Goal: Transaction & Acquisition: Purchase product/service

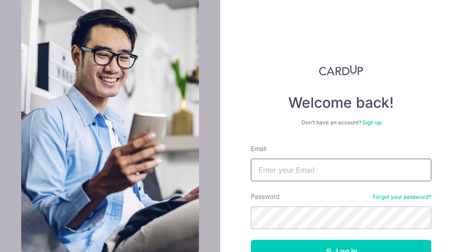
type input "[EMAIL_ADDRESS][DOMAIN_NAME]"
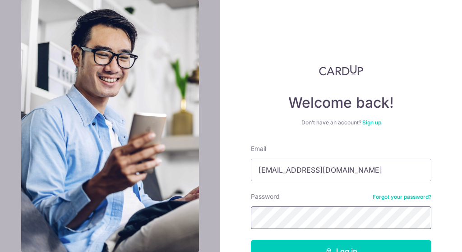
click at [339, 252] on button "Log in" at bounding box center [341, 251] width 181 height 23
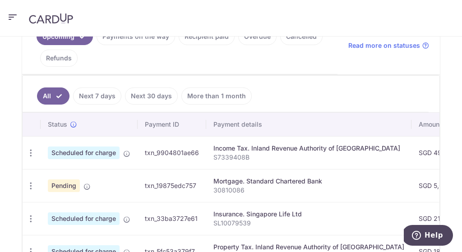
scroll to position [183, 0]
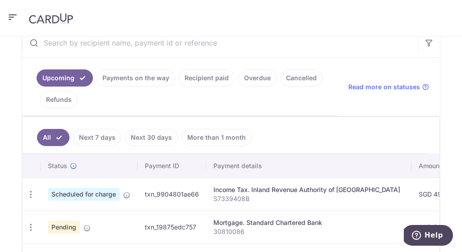
click at [139, 81] on link "Payments on the way" at bounding box center [136, 78] width 79 height 17
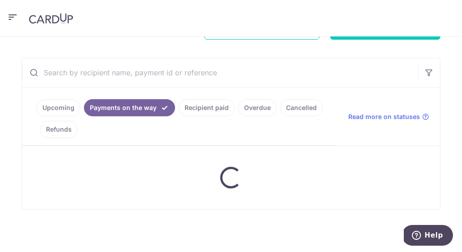
scroll to position [153, 0]
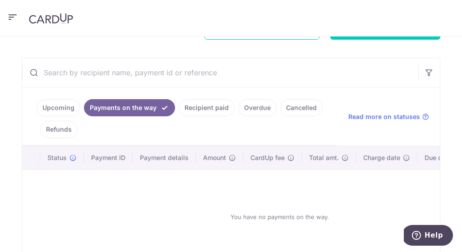
click at [56, 108] on link "Upcoming" at bounding box center [59, 107] width 44 height 17
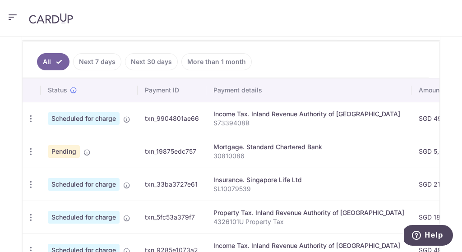
scroll to position [0, 0]
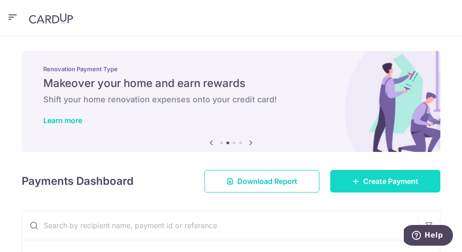
click at [405, 186] on span "Create Payment" at bounding box center [391, 181] width 55 height 11
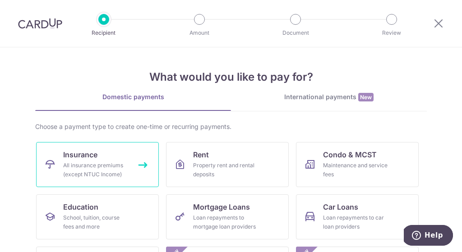
click at [84, 169] on div "All insurance premiums (except NTUC Income)" at bounding box center [95, 170] width 65 height 18
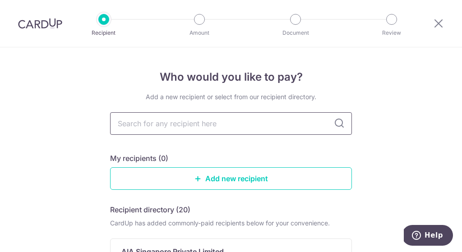
click at [224, 126] on input "text" at bounding box center [231, 123] width 242 height 23
type input "pru"
type input "prude"
type input "prudent"
click at [338, 124] on icon at bounding box center [339, 123] width 11 height 11
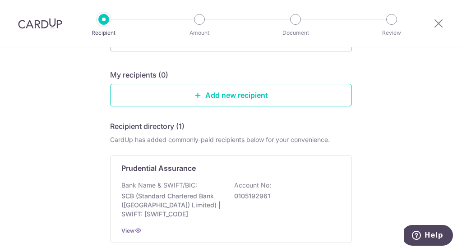
scroll to position [85, 0]
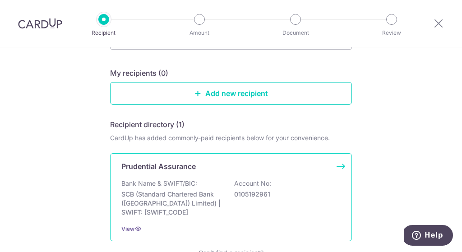
click at [237, 188] on p "Account No:" at bounding box center [252, 183] width 37 height 9
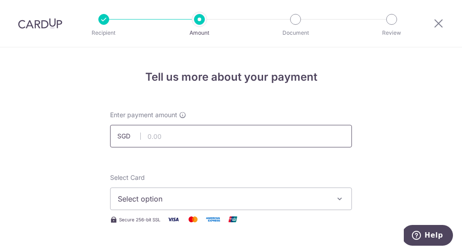
click at [193, 137] on input "text" at bounding box center [231, 136] width 242 height 23
type input "507.00"
click at [263, 200] on span "Select option" at bounding box center [223, 199] width 210 height 11
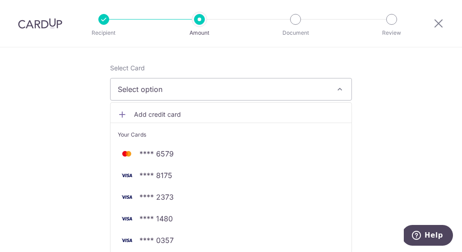
scroll to position [219, 0]
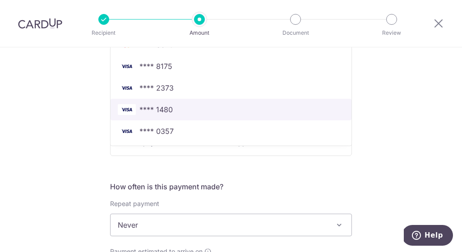
click at [166, 108] on span "**** 1480" at bounding box center [156, 109] width 33 height 11
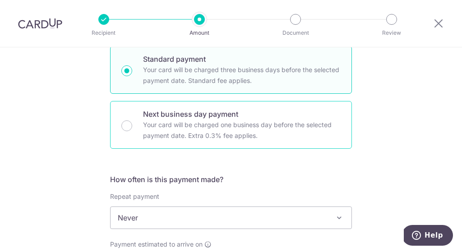
scroll to position [254, 0]
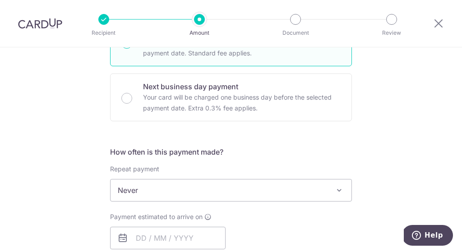
click at [274, 191] on span "Never" at bounding box center [231, 191] width 241 height 22
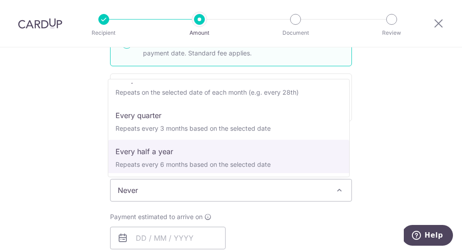
scroll to position [111, 0]
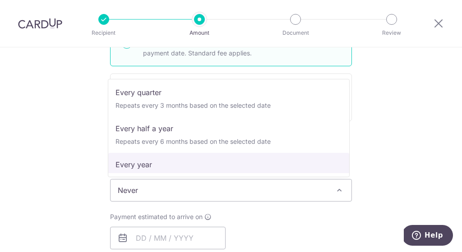
select select "6"
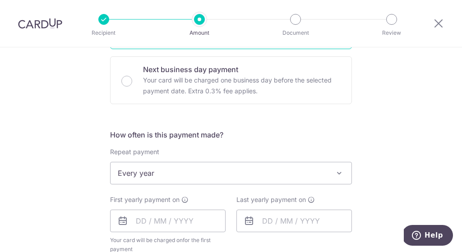
scroll to position [297, 0]
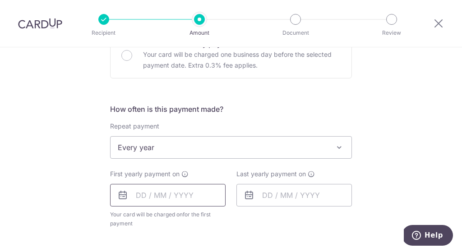
click at [180, 205] on input "text" at bounding box center [168, 195] width 116 height 23
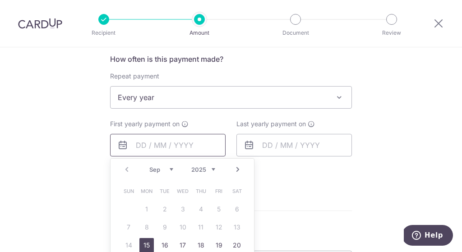
scroll to position [349, 0]
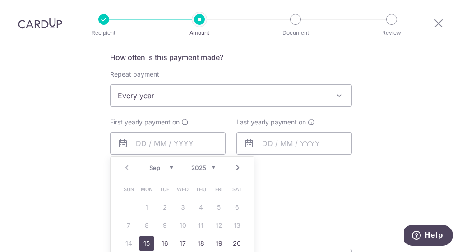
click at [142, 243] on link "15" at bounding box center [147, 244] width 14 height 14
type input "[DATE]"
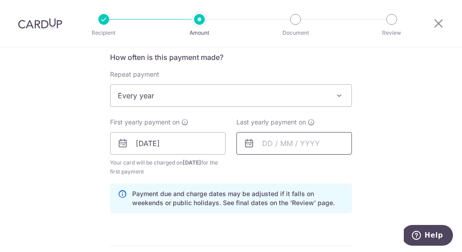
click at [299, 146] on input "text" at bounding box center [295, 143] width 116 height 23
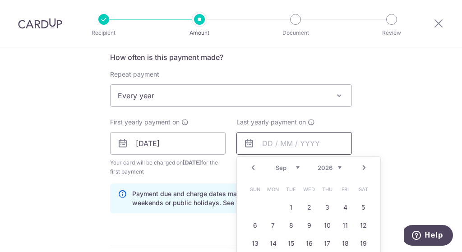
scroll to position [350, 0]
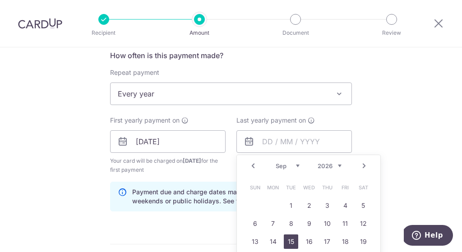
click at [293, 238] on link "15" at bounding box center [291, 242] width 14 height 14
type input "15/09/2026"
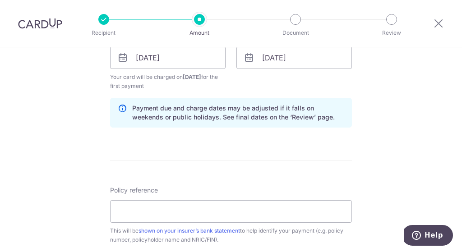
scroll to position [462, 0]
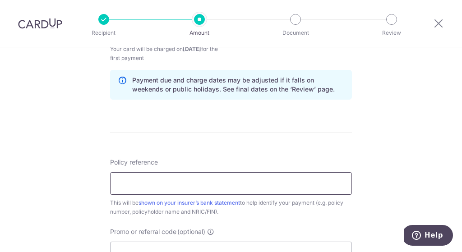
click at [183, 182] on input "Policy reference" at bounding box center [231, 184] width 242 height 23
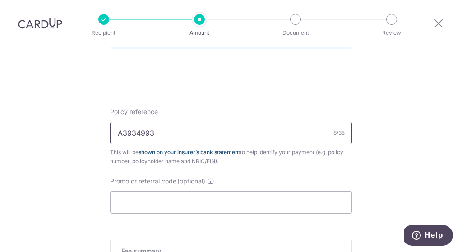
scroll to position [515, 0]
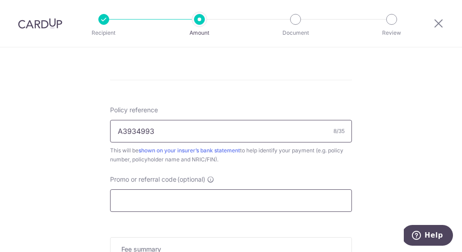
type input "A3934993"
click at [182, 202] on input "Promo or referral code (optional)" at bounding box center [231, 201] width 242 height 23
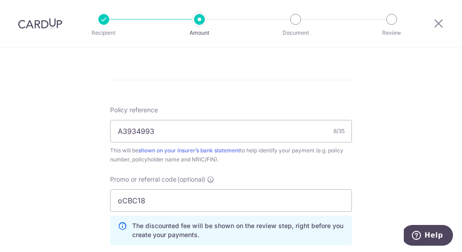
click at [121, 202] on input "oCBC18" at bounding box center [231, 201] width 242 height 23
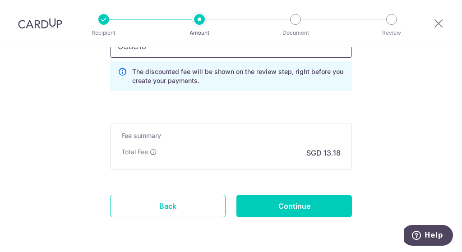
scroll to position [702, 0]
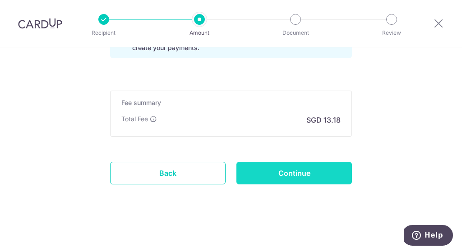
type input "OCBC18"
click at [297, 180] on input "Continue" at bounding box center [295, 173] width 116 height 23
type input "Create Schedule"
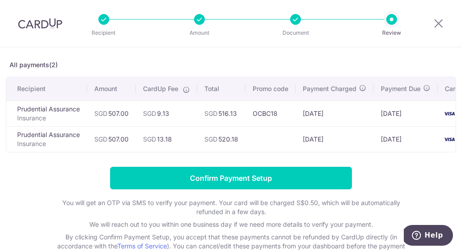
scroll to position [45, 0]
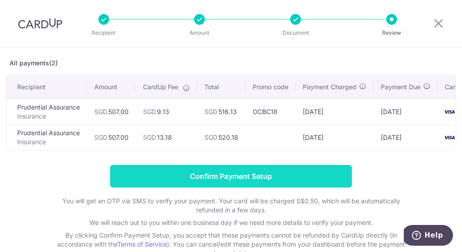
click at [255, 182] on input "Confirm Payment Setup" at bounding box center [231, 176] width 242 height 23
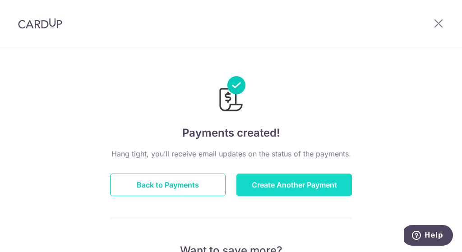
click at [273, 188] on button "Create Another Payment" at bounding box center [295, 185] width 116 height 23
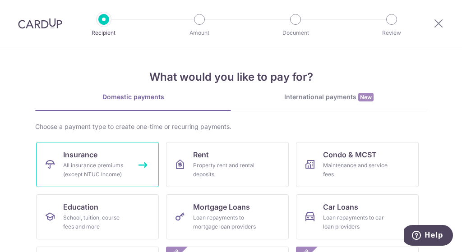
click at [54, 164] on link "Insurance All insurance premiums (except NTUC Income)" at bounding box center [97, 164] width 123 height 45
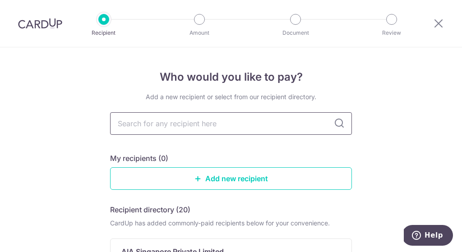
click at [221, 126] on input "text" at bounding box center [231, 123] width 242 height 23
type input "pruden"
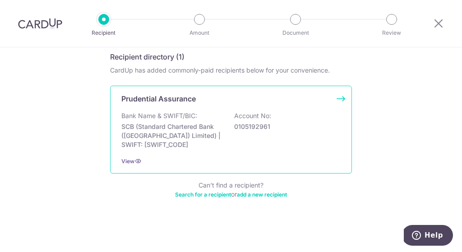
click at [189, 140] on p "SCB (Standard Chartered Bank (Singapore) Limited) | SWIFT: SCBLSG22XXX" at bounding box center [171, 135] width 101 height 27
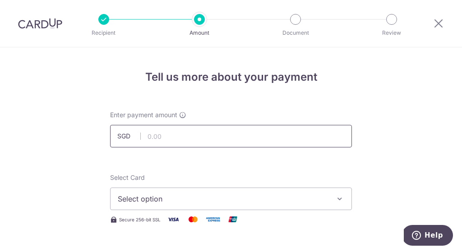
click at [189, 140] on input "text" at bounding box center [231, 136] width 242 height 23
type input "360.00"
click at [212, 202] on span "Select option" at bounding box center [223, 199] width 210 height 11
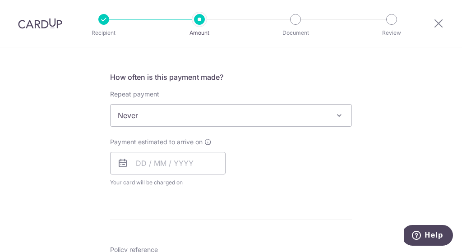
scroll to position [287, 0]
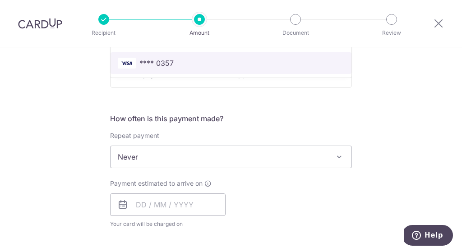
click at [255, 67] on span "**** 0357" at bounding box center [231, 63] width 227 height 11
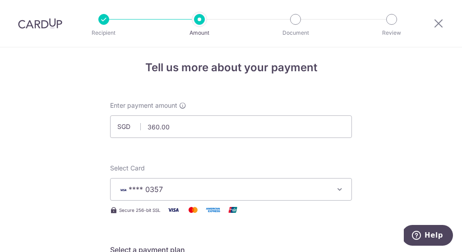
scroll to position [42, 0]
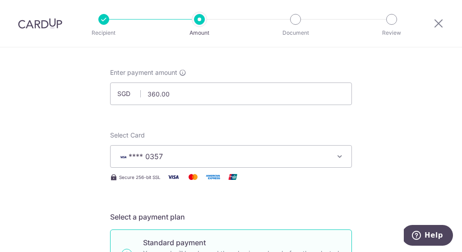
click at [257, 161] on span "**** 0357" at bounding box center [223, 156] width 210 height 11
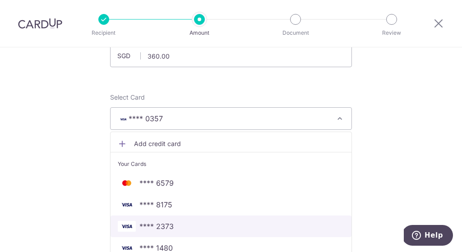
scroll to position [82, 0]
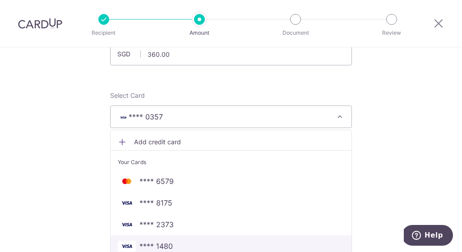
click at [178, 243] on span "**** 1480" at bounding box center [231, 246] width 227 height 11
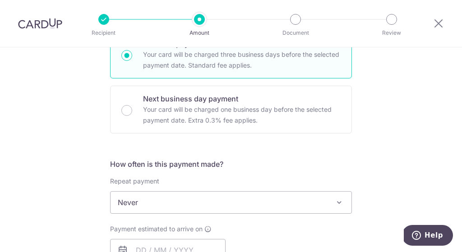
scroll to position [274, 0]
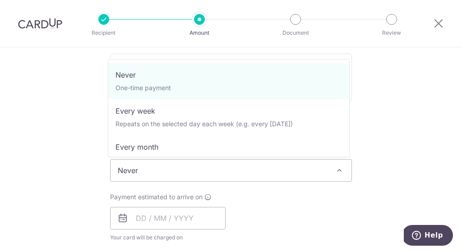
click at [338, 175] on span at bounding box center [339, 170] width 11 height 11
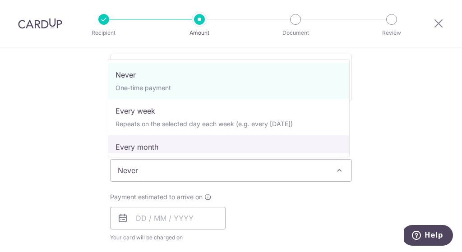
scroll to position [126, 0]
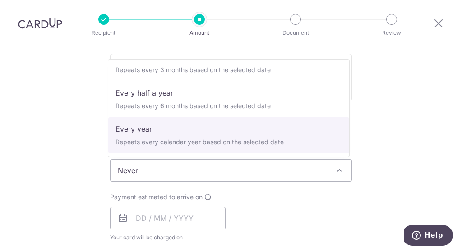
select select "6"
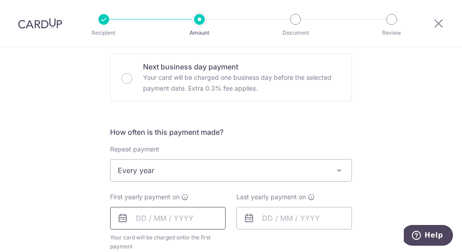
click at [199, 224] on input "text" at bounding box center [168, 218] width 116 height 23
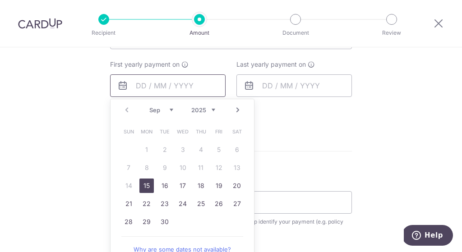
scroll to position [536, 0]
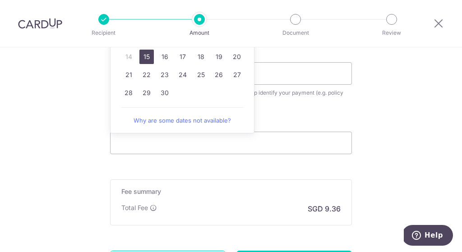
click at [146, 57] on link "15" at bounding box center [147, 57] width 14 height 14
type input "[DATE]"
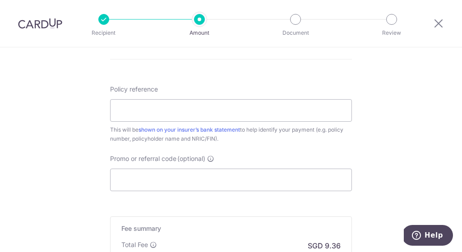
scroll to position [387, 0]
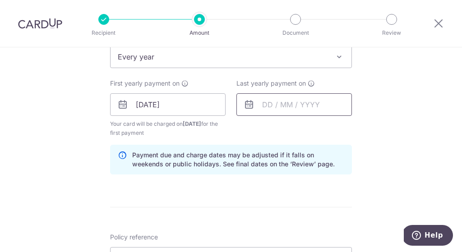
click at [300, 103] on input "text" at bounding box center [295, 104] width 116 height 23
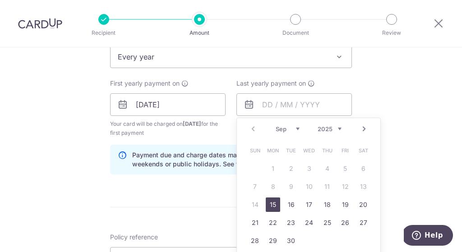
click at [364, 129] on link "Next" at bounding box center [364, 129] width 11 height 11
click at [252, 130] on link "Prev" at bounding box center [253, 129] width 11 height 11
click at [284, 207] on link "15" at bounding box center [291, 205] width 14 height 14
type input "15/09/2026"
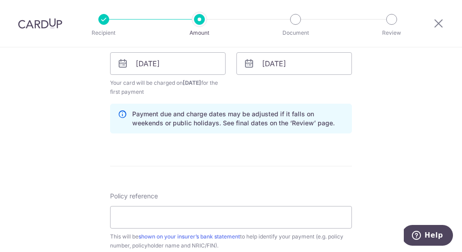
scroll to position [430, 0]
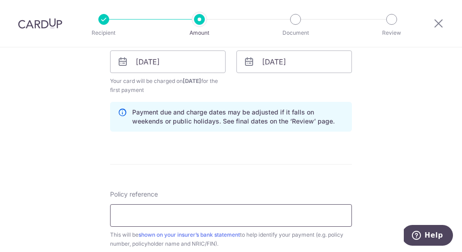
click at [164, 209] on input "Policy reference" at bounding box center [231, 216] width 242 height 23
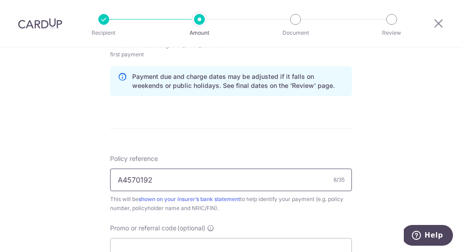
scroll to position [603, 0]
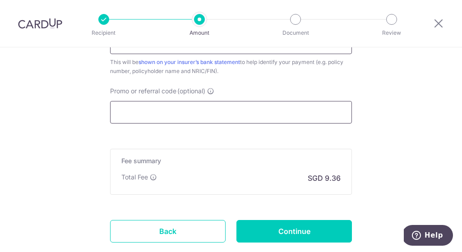
type input "A4570192"
click at [183, 114] on input "Promo or referral code (optional)" at bounding box center [231, 112] width 242 height 23
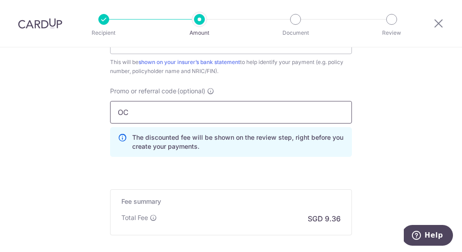
type input "OCBC18"
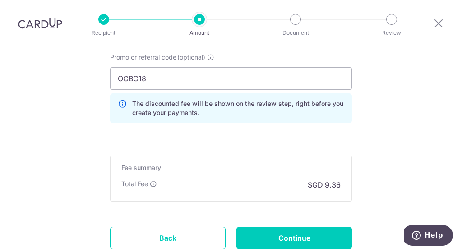
scroll to position [662, 0]
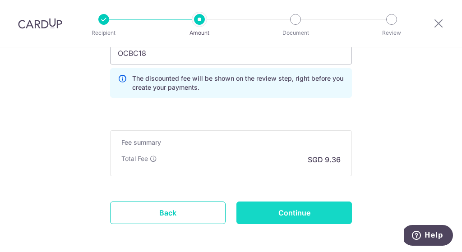
click at [283, 212] on input "Continue" at bounding box center [295, 213] width 116 height 23
type input "Create Schedule"
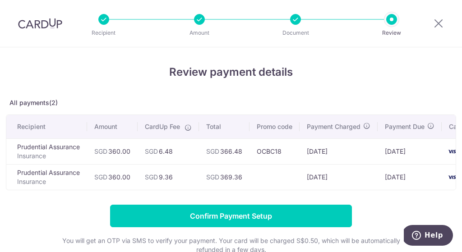
scroll to position [37, 0]
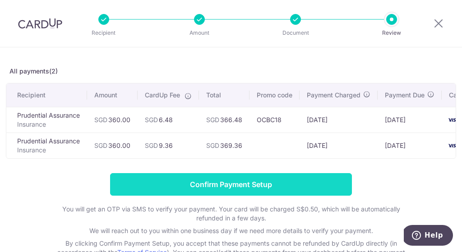
click at [271, 191] on input "Confirm Payment Setup" at bounding box center [231, 184] width 242 height 23
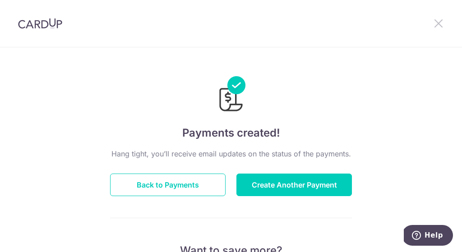
click at [438, 20] on icon at bounding box center [439, 23] width 11 height 11
